Goal: Task Accomplishment & Management: Manage account settings

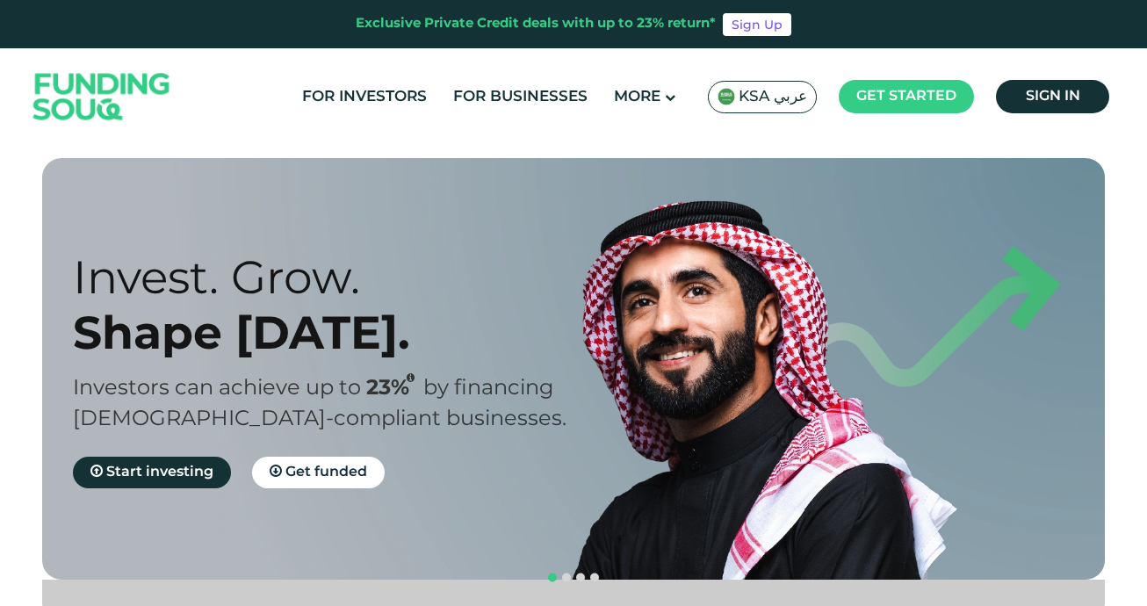
click at [789, 97] on span "KSA عربي" at bounding box center [772, 97] width 68 height 20
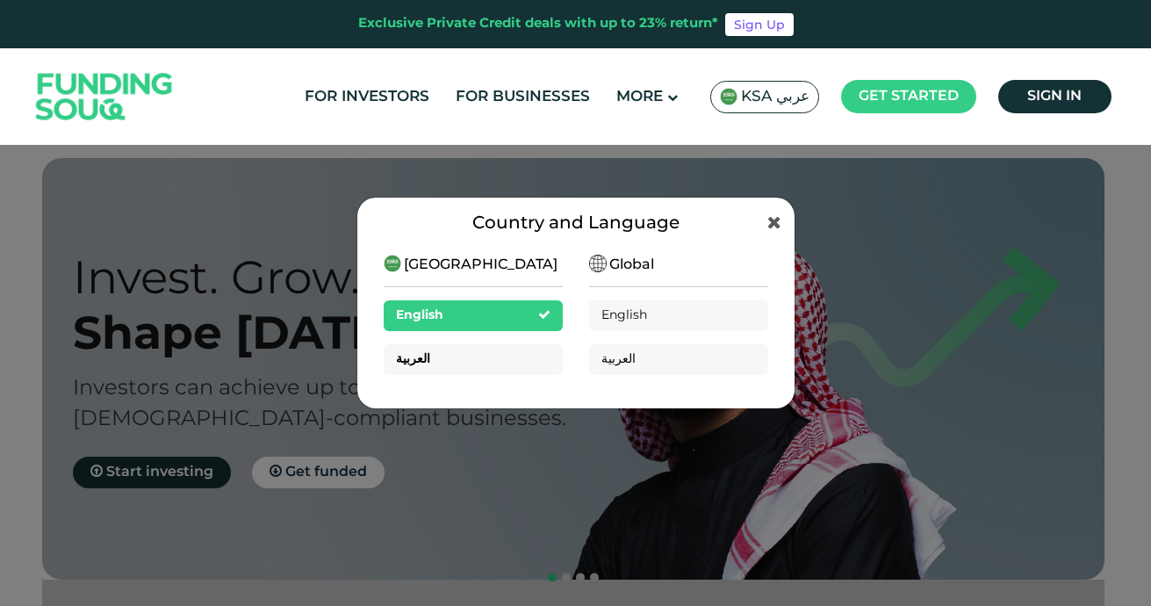
click at [442, 353] on div "العربية" at bounding box center [473, 359] width 179 height 31
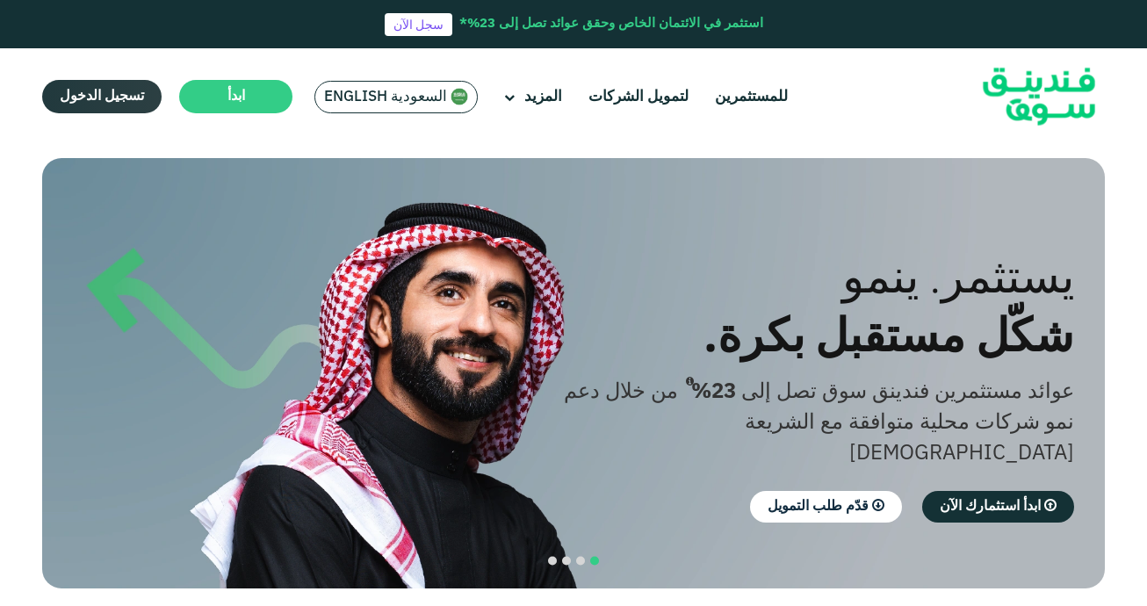
click at [113, 104] on link "تسجيل الدخول" at bounding box center [101, 96] width 119 height 33
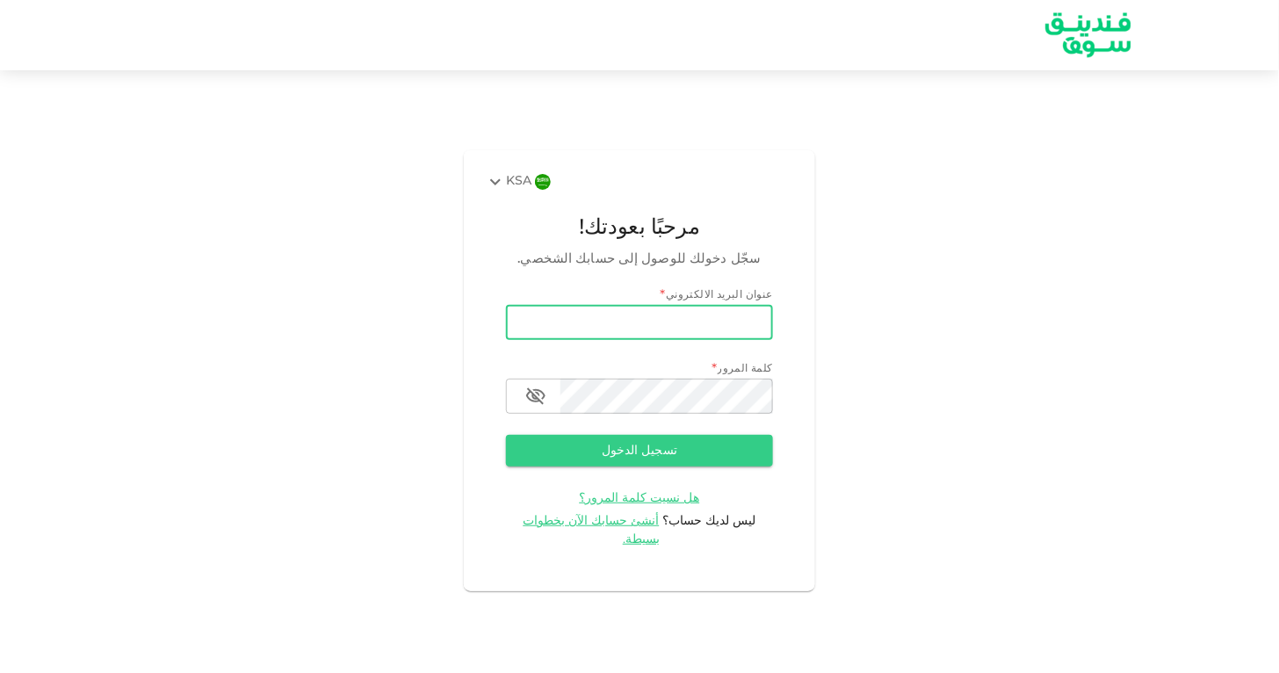
click at [696, 339] on input "email" at bounding box center [639, 322] width 267 height 35
type input "uk_75@hotmail.com"
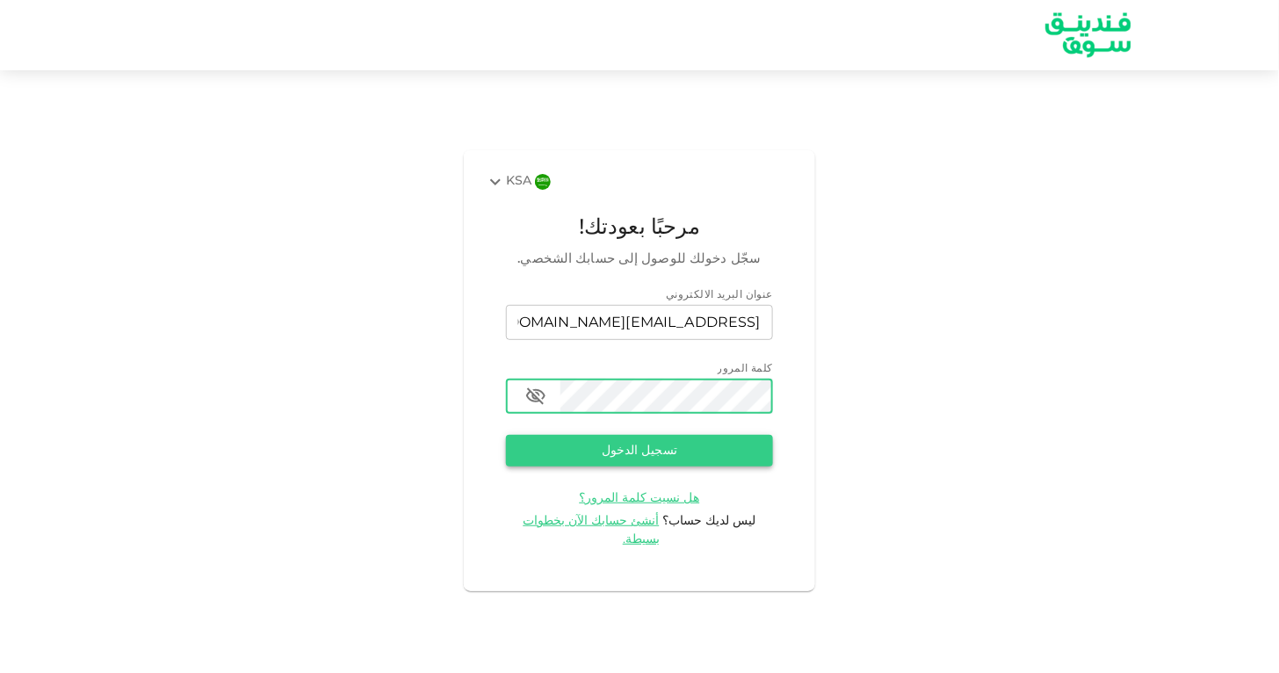
click at [624, 458] on button "تسجيل الدخول" at bounding box center [639, 451] width 267 height 32
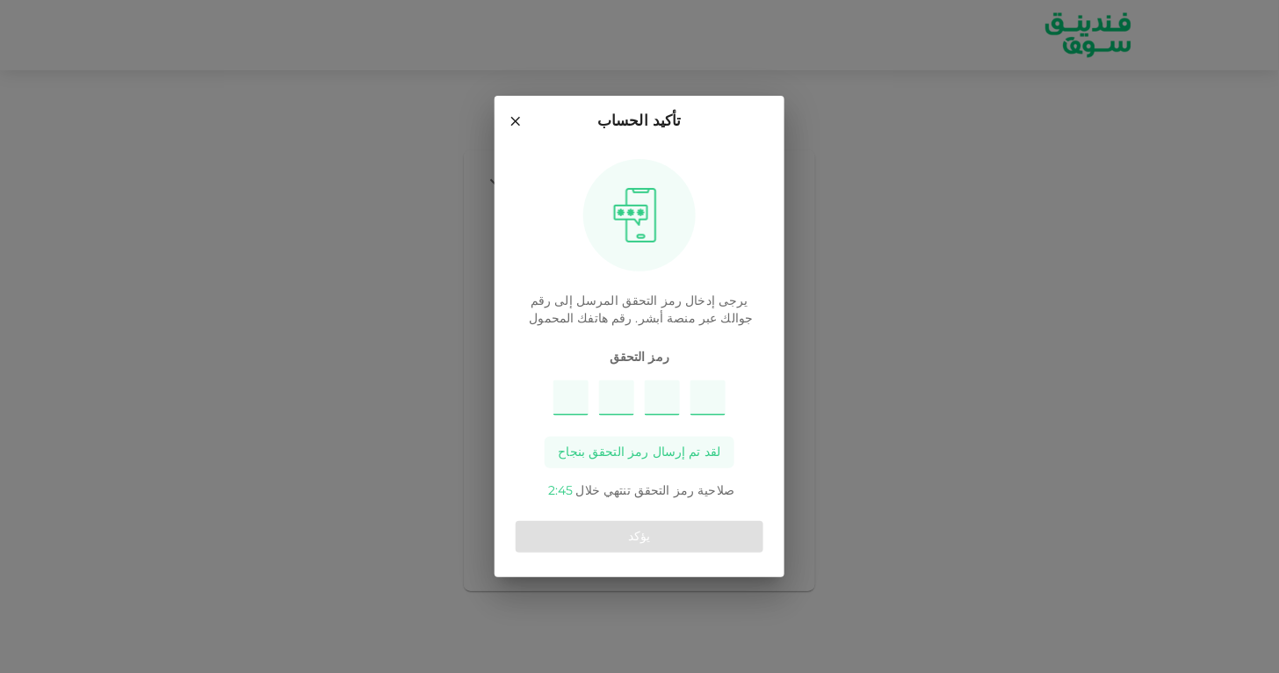
type input "5"
type input "4"
type input "3"
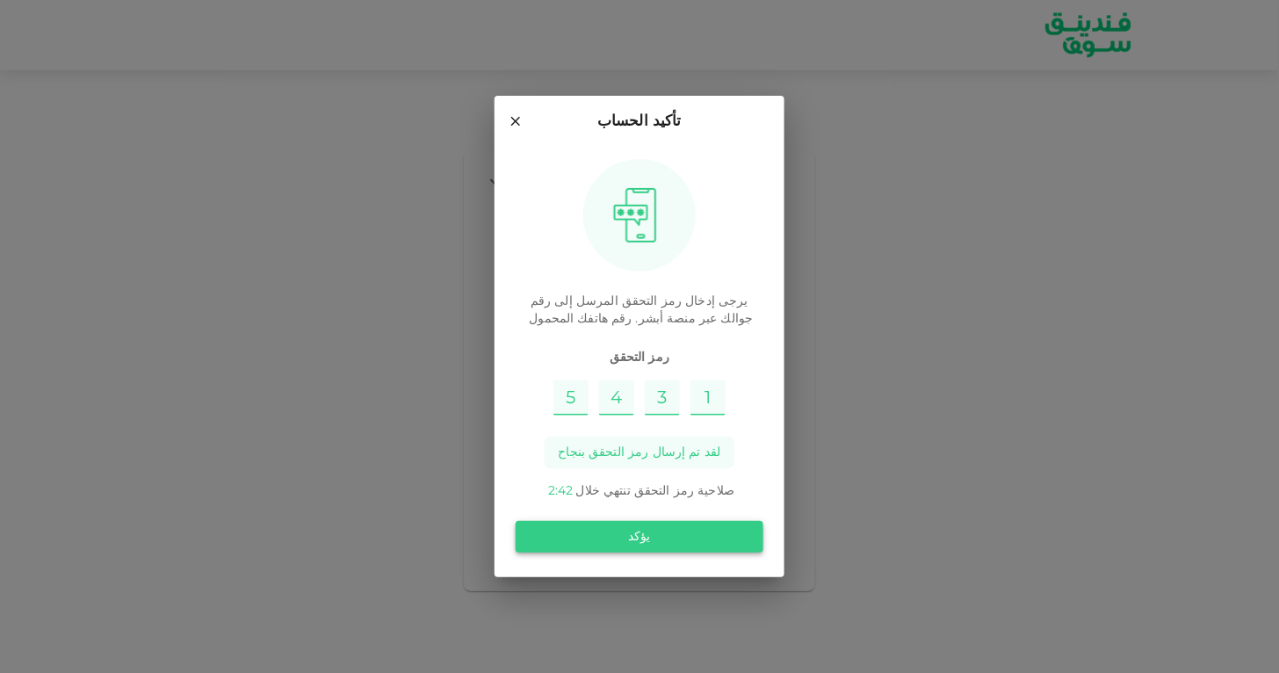
type input "1"
click at [639, 532] on button "يؤكد" at bounding box center [639, 537] width 248 height 32
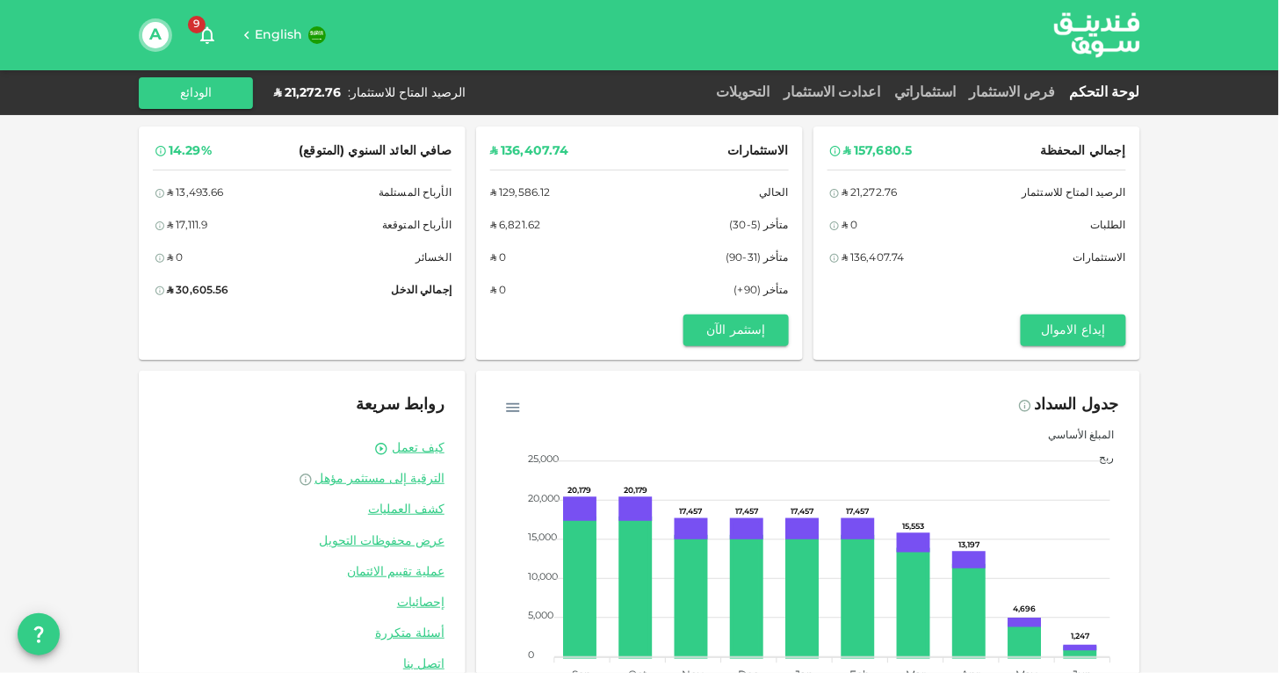
click at [1171, 251] on div "إجمالي المحفظة ʢ 157,680.5 الرصيد المتاح للاستثمار ʢ 21,272.76 الطلبات ʢ 0 الاس…" at bounding box center [639, 363] width 1279 height 727
click at [1038, 90] on link "فرص الاستثمار" at bounding box center [1012, 92] width 100 height 13
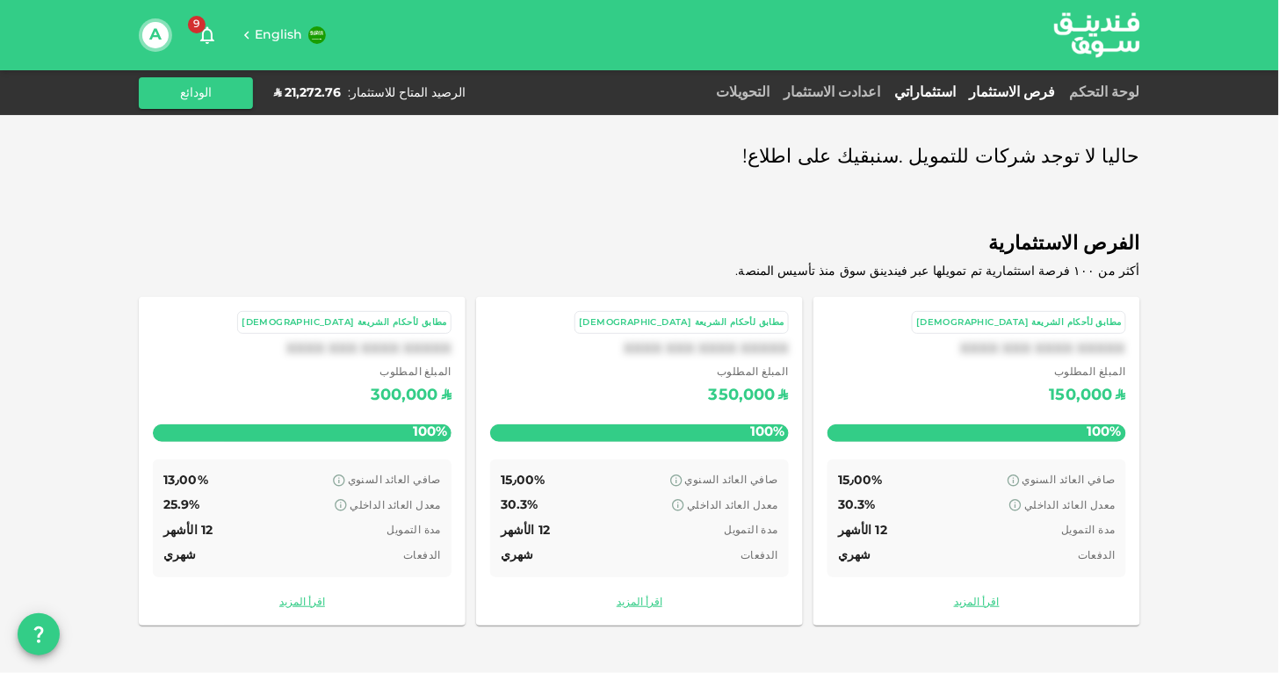
click at [952, 90] on link "استثماراتي" at bounding box center [925, 92] width 76 height 13
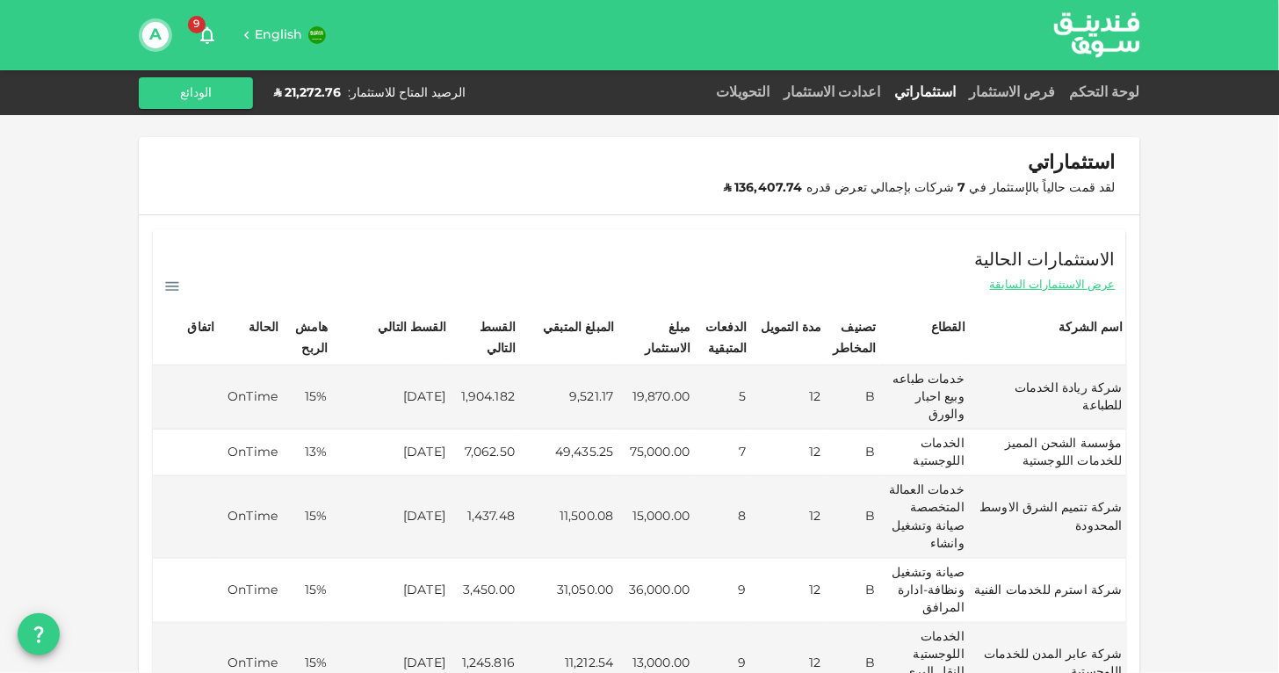
click at [269, 35] on span "English" at bounding box center [279, 35] width 48 height 12
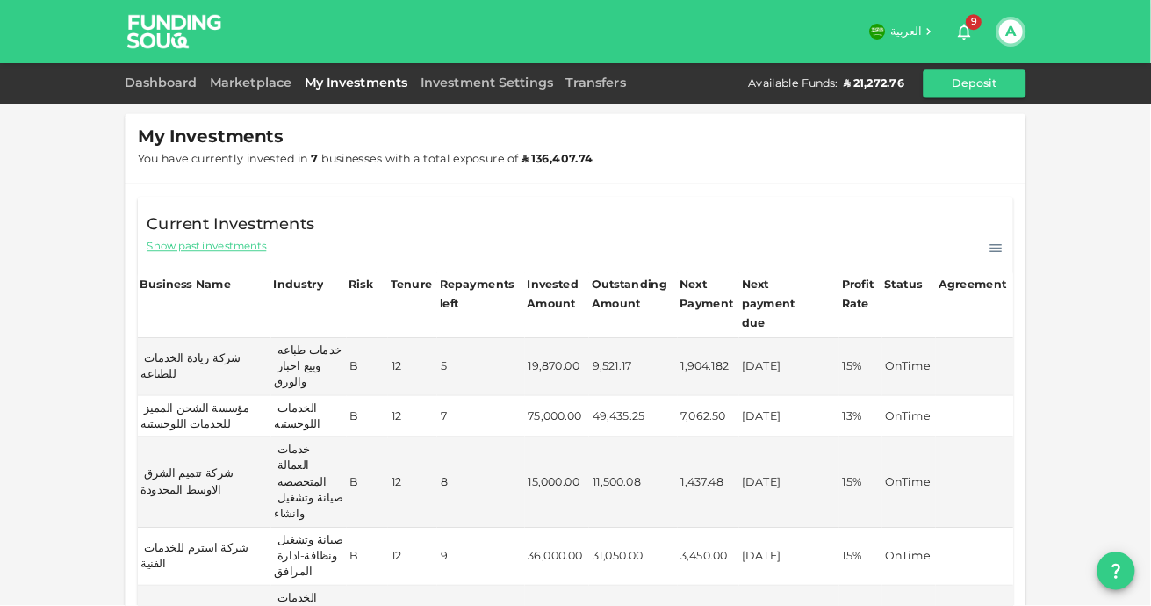
scroll to position [11, 0]
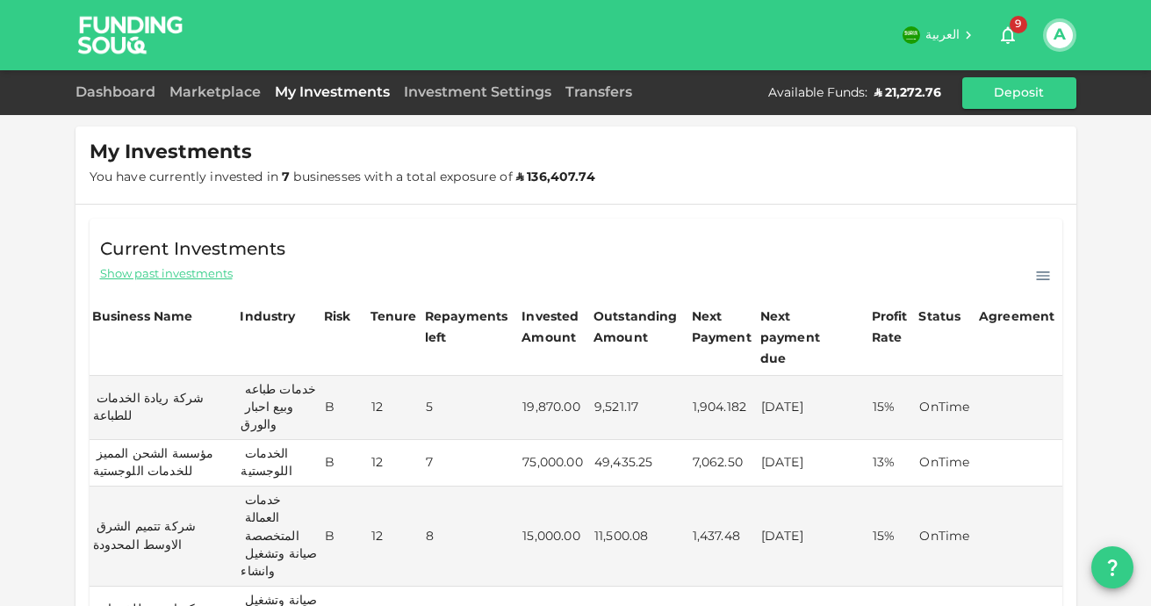
drag, startPoint x: 1244, startPoint y: 1, endPoint x: 1117, endPoint y: 169, distance: 210.6
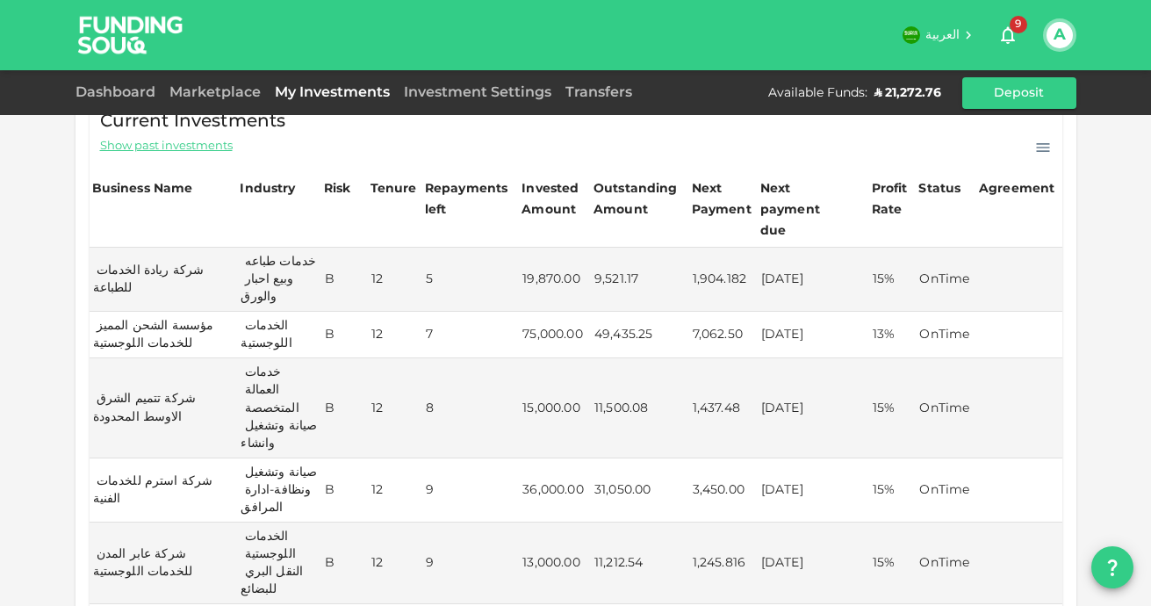
scroll to position [140, 0]
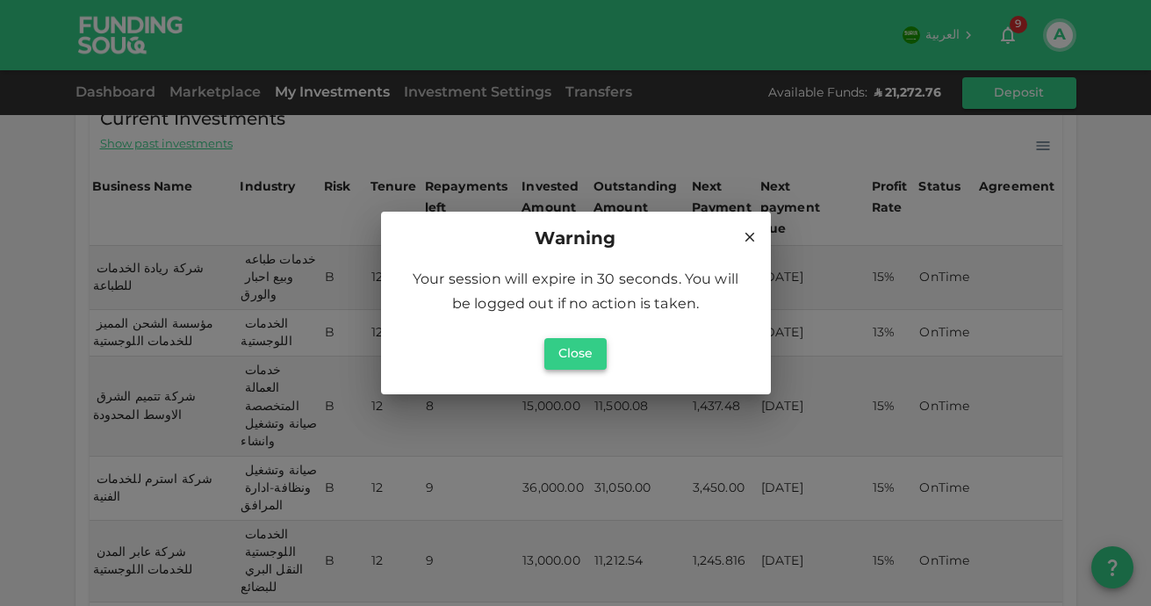
click at [569, 344] on button "Close" at bounding box center [575, 354] width 63 height 32
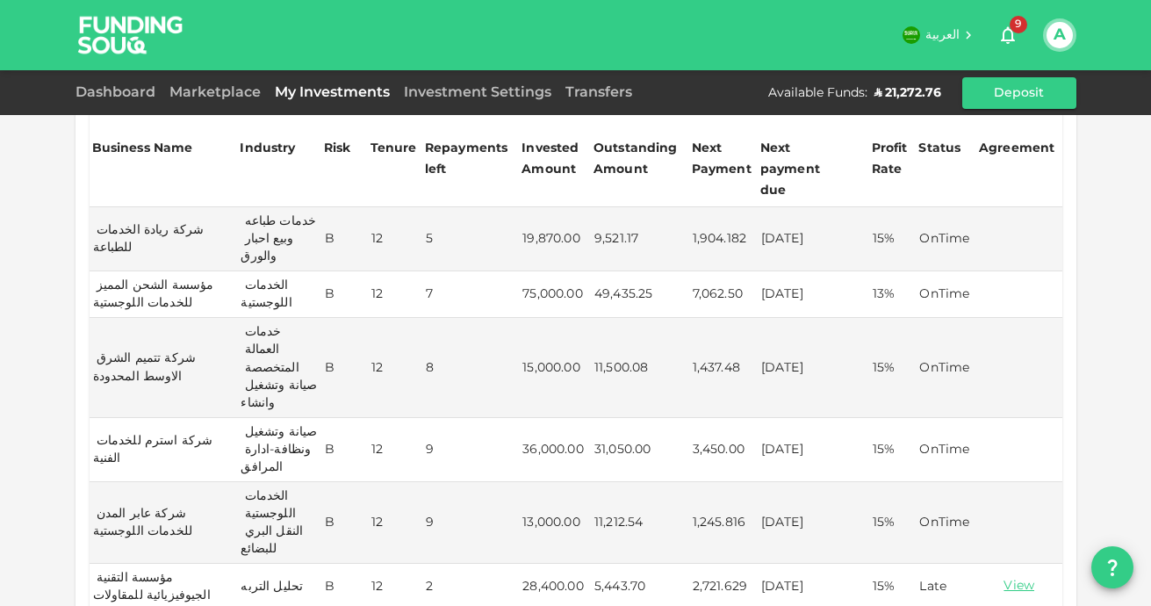
scroll to position [181, 0]
click at [116, 90] on link "Dashboard" at bounding box center [119, 92] width 87 height 13
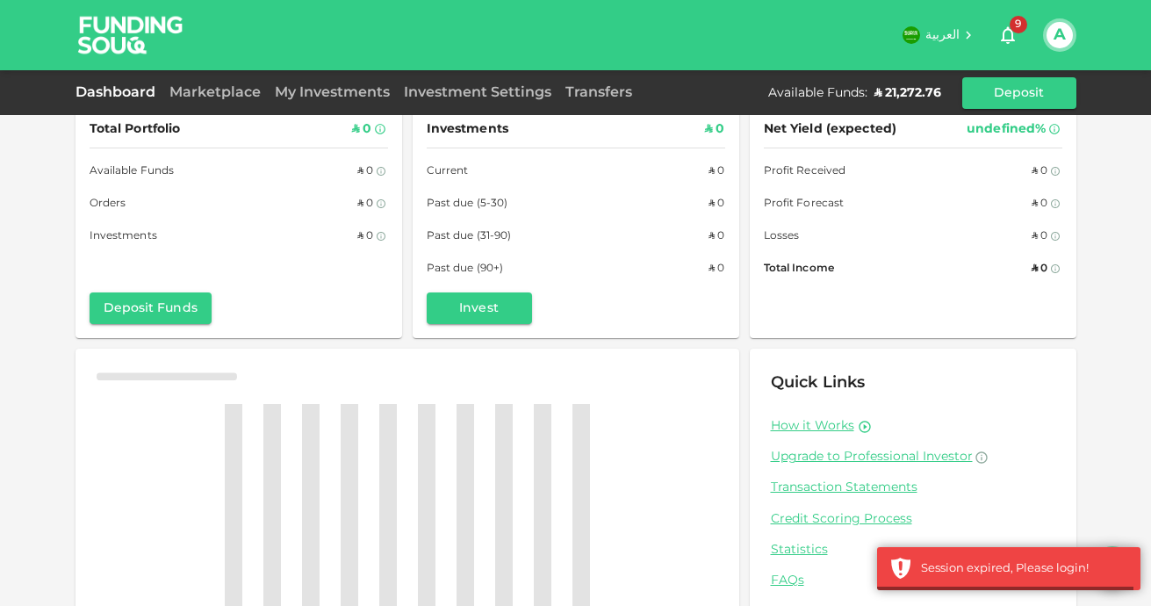
scroll to position [97, 0]
